Goal: Find specific page/section: Find specific page/section

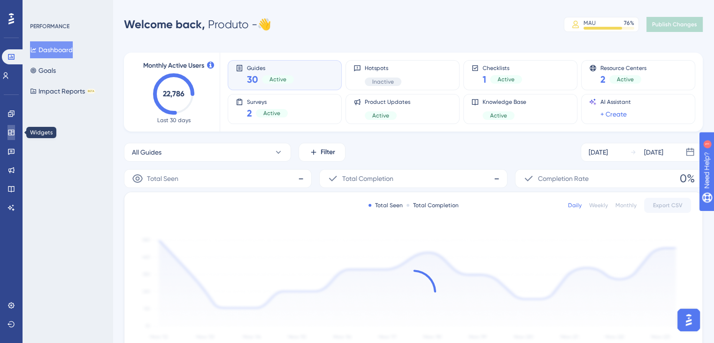
click at [14, 129] on icon at bounding box center [12, 133] width 8 height 8
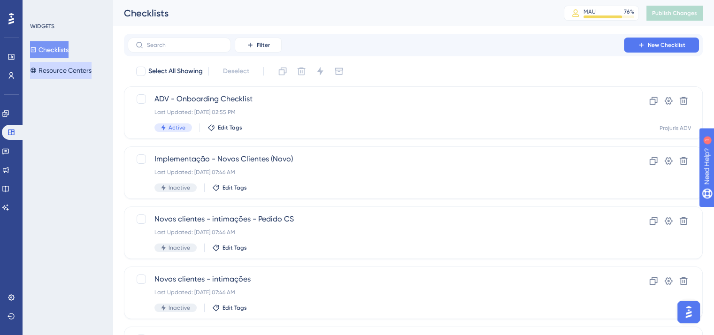
click at [73, 69] on button "Resource Centers" at bounding box center [60, 70] width 61 height 17
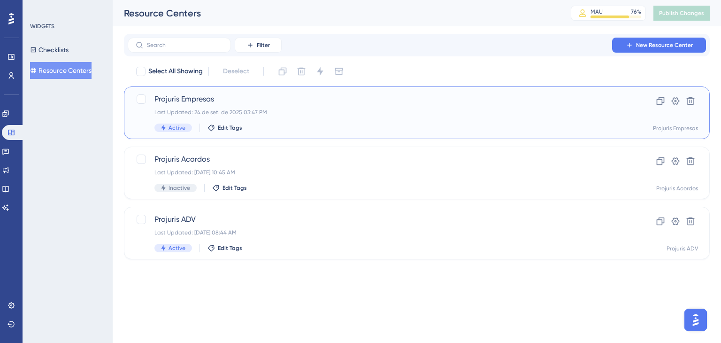
click at [304, 115] on div "Last Updated: 24 de set. de 2025 03:47 PM" at bounding box center [379, 112] width 450 height 8
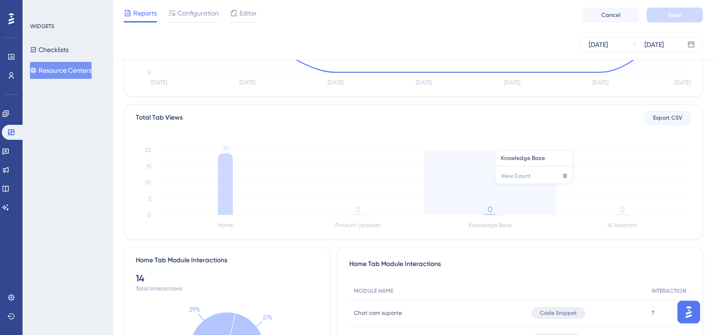
scroll to position [235, 0]
